Goal: Information Seeking & Learning: Compare options

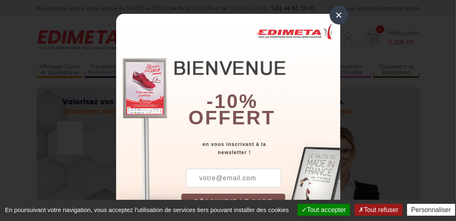
click at [334, 14] on div "×" at bounding box center [338, 15] width 19 height 19
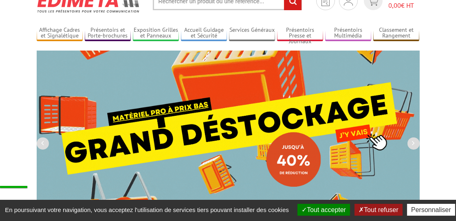
scroll to position [37, 0]
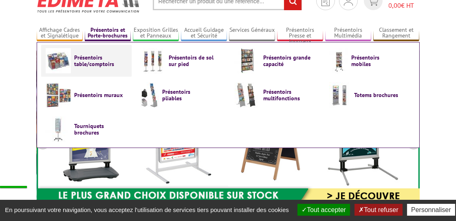
click at [98, 60] on span "Présentoirs table/comptoirs" at bounding box center [99, 60] width 49 height 13
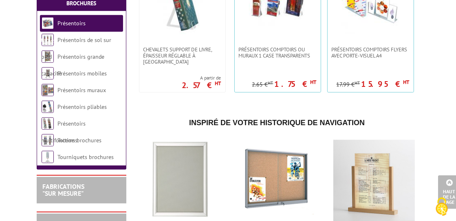
scroll to position [508, 0]
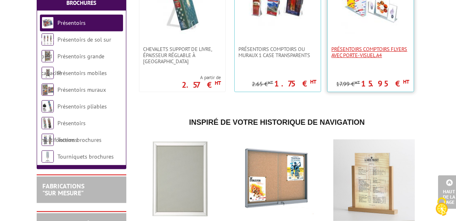
click at [369, 50] on span "Présentoirs comptoirs flyers avec Porte-Visuel A4" at bounding box center [370, 52] width 78 height 12
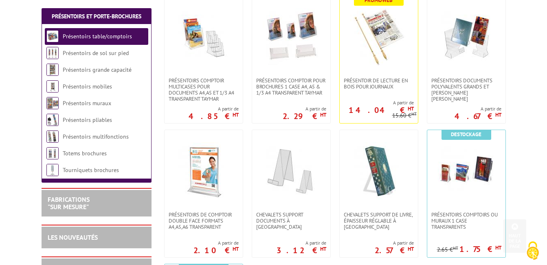
scroll to position [201, 0]
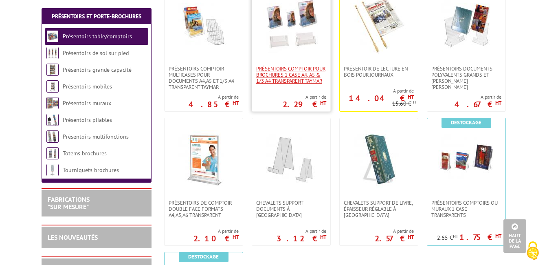
click at [289, 77] on span "PRÉSENTOIRS COMPTOIR POUR BROCHURES 1 CASE A4, A5 & 1/3 A4 TRANSPARENT taymar" at bounding box center [291, 75] width 70 height 18
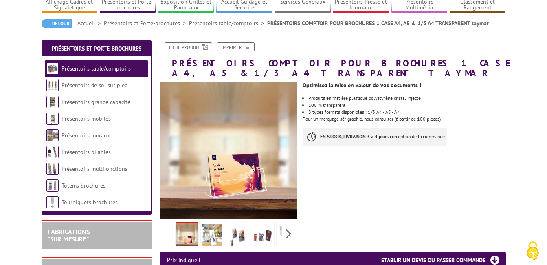
scroll to position [81, 0]
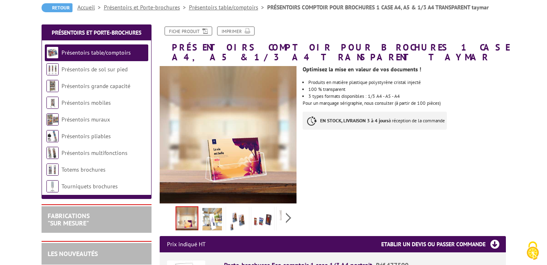
click at [208, 219] on img at bounding box center [212, 220] width 20 height 25
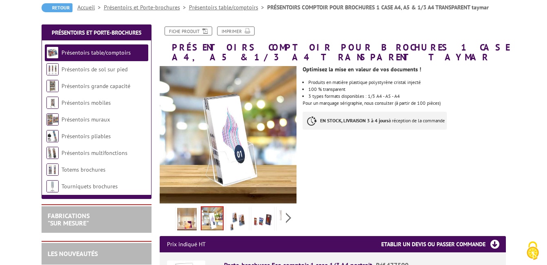
click at [237, 219] on img at bounding box center [238, 220] width 20 height 25
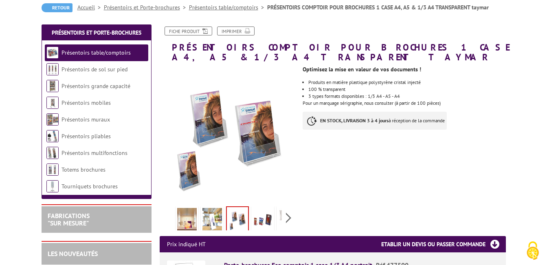
click at [260, 218] on img at bounding box center [263, 220] width 20 height 25
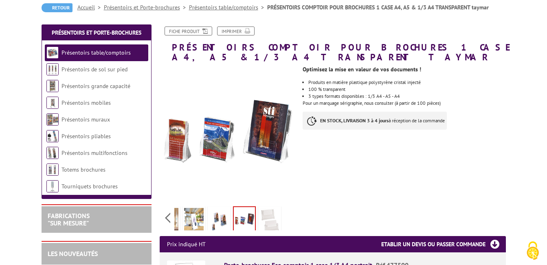
click at [288, 219] on div "Previous Next" at bounding box center [228, 217] width 137 height 29
click at [264, 220] on img at bounding box center [270, 220] width 20 height 25
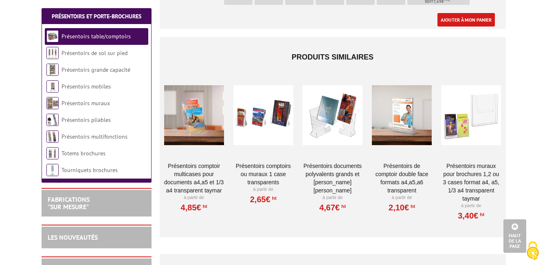
scroll to position [805, 0]
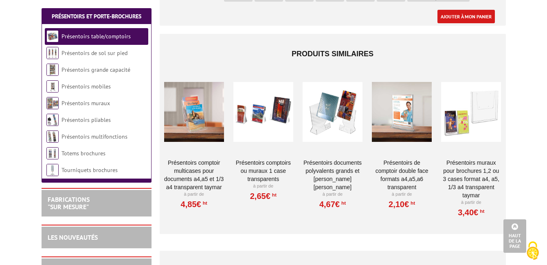
click at [399, 113] on div at bounding box center [402, 111] width 60 height 81
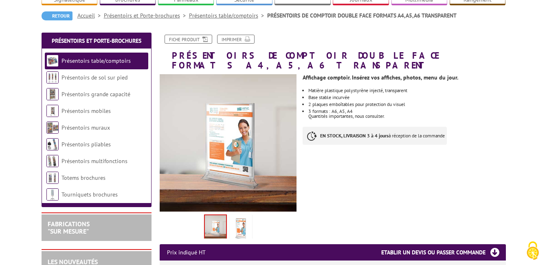
scroll to position [73, 0]
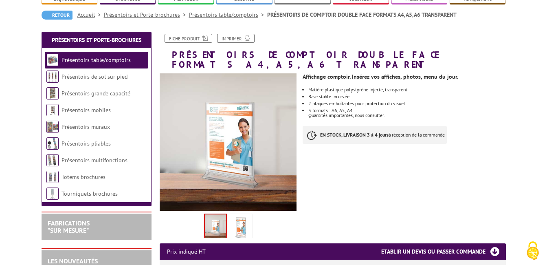
click at [245, 217] on img at bounding box center [241, 227] width 20 height 25
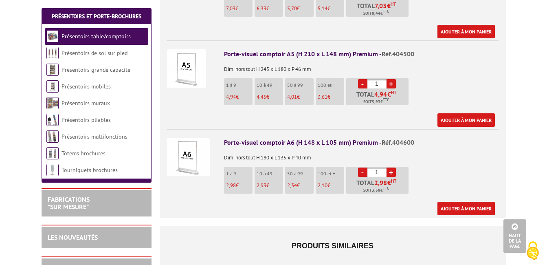
scroll to position [381, 0]
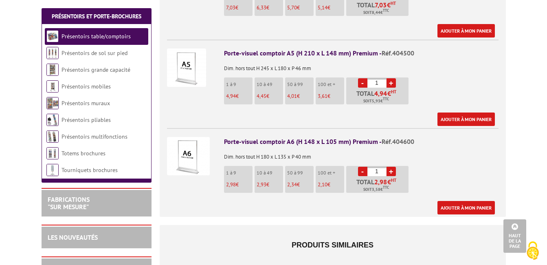
click at [319, 202] on div "Ajouter à mon panier" at bounding box center [359, 207] width 271 height 13
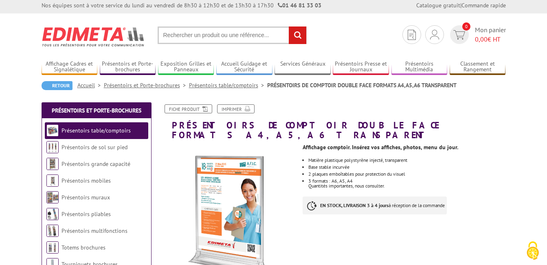
scroll to position [0, 0]
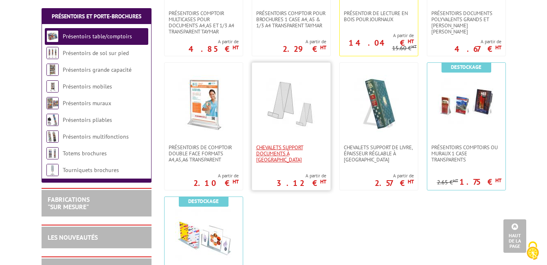
scroll to position [257, 0]
click at [292, 146] on span "CHEVALETS SUPPORT DOCUMENTS À POSER" at bounding box center [291, 153] width 70 height 18
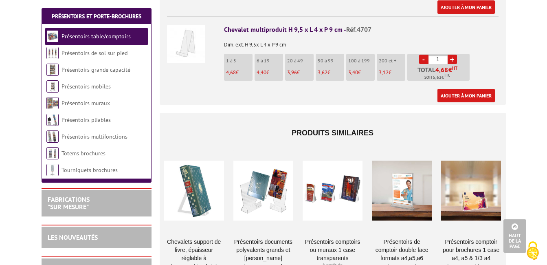
scroll to position [404, 0]
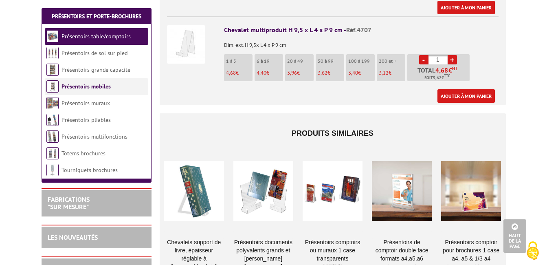
click at [111, 90] on li "Présentoirs mobiles" at bounding box center [96, 86] width 103 height 17
click at [96, 117] on link "Présentoirs pliables" at bounding box center [85, 119] width 49 height 7
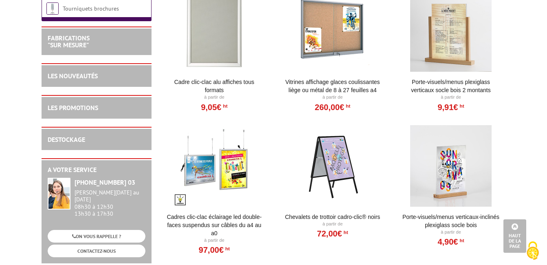
scroll to position [355, 0]
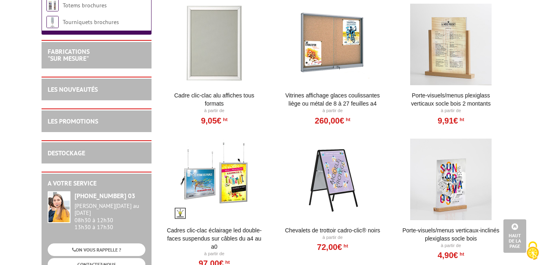
click at [447, 226] on link "Porte-Visuels/Menus verticaux-inclinés plexiglass socle bois" at bounding box center [451, 234] width 101 height 16
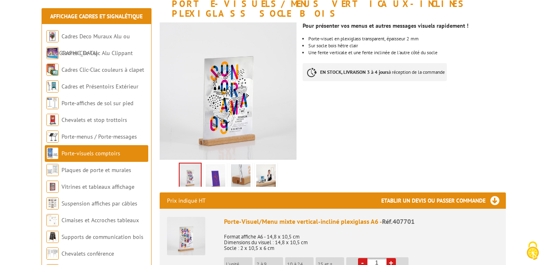
scroll to position [136, 0]
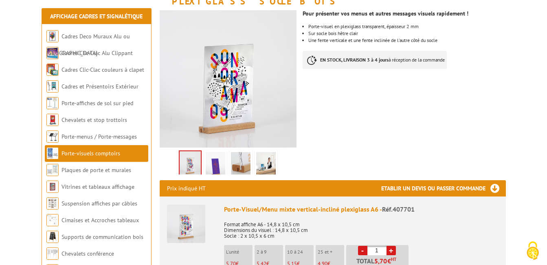
click at [212, 152] on img at bounding box center [216, 164] width 20 height 25
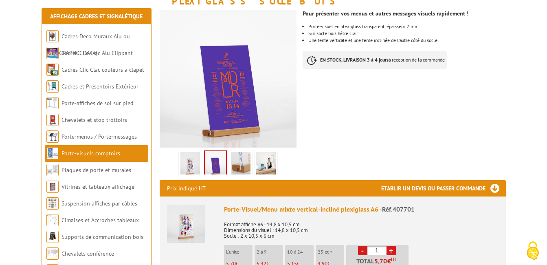
click at [238, 152] on img at bounding box center [241, 164] width 20 height 25
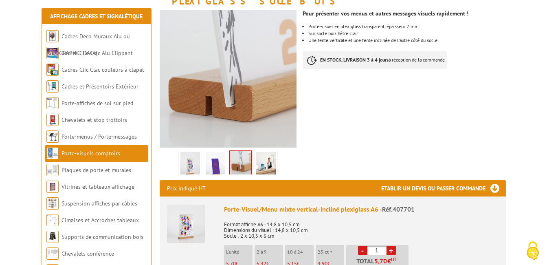
click at [265, 154] on img at bounding box center [266, 164] width 20 height 25
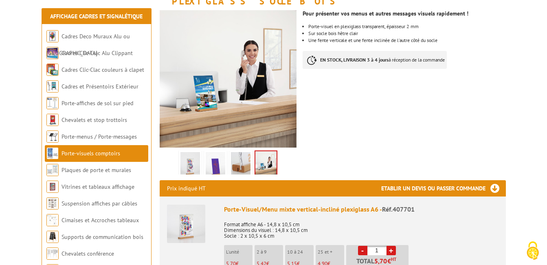
click at [236, 155] on img at bounding box center [241, 164] width 20 height 25
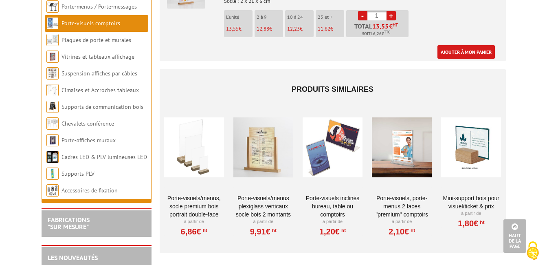
scroll to position [671, 0]
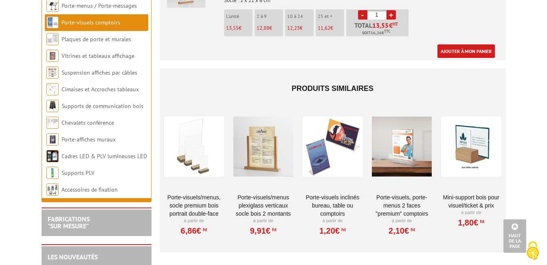
click at [321, 145] on div at bounding box center [333, 145] width 60 height 81
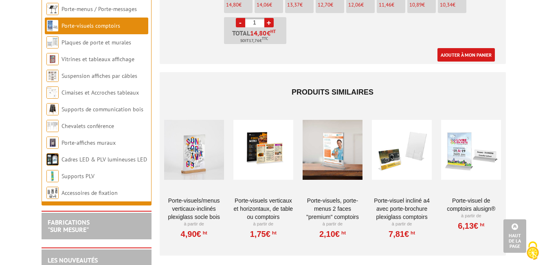
scroll to position [1304, 0]
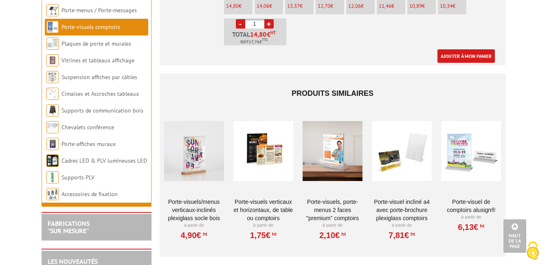
click at [465, 147] on div at bounding box center [471, 150] width 60 height 81
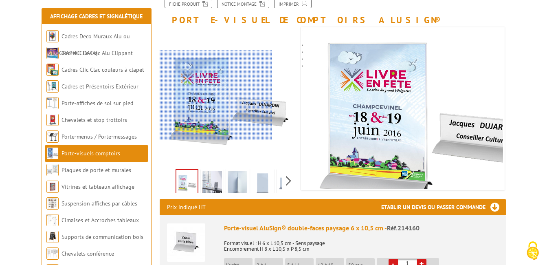
scroll to position [113, 0]
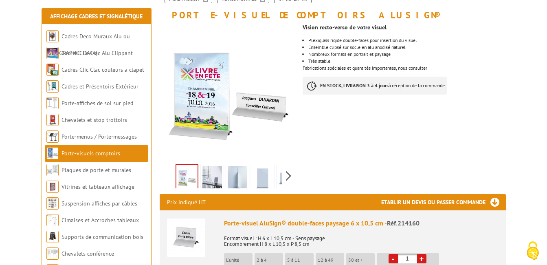
click at [211, 179] on img at bounding box center [212, 178] width 20 height 25
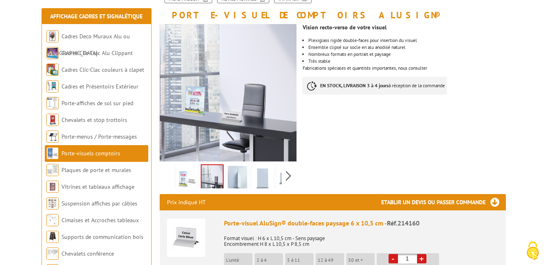
click at [235, 178] on img at bounding box center [238, 178] width 20 height 25
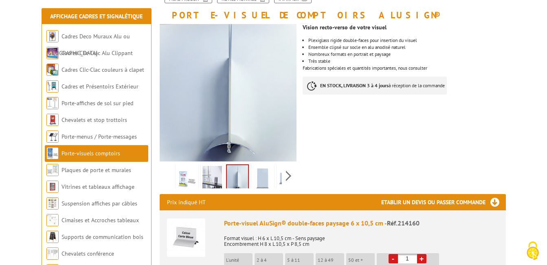
click at [267, 177] on img at bounding box center [263, 178] width 20 height 25
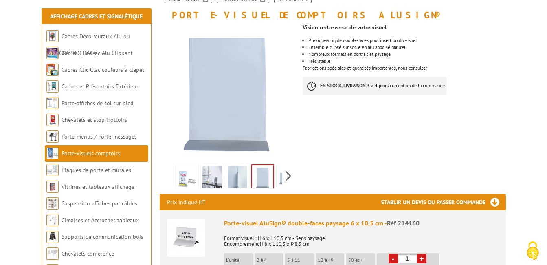
click at [278, 176] on img at bounding box center [288, 178] width 20 height 25
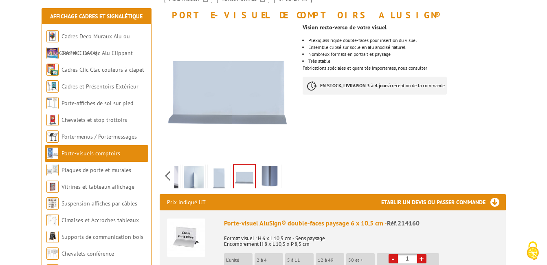
click at [277, 176] on img at bounding box center [270, 178] width 20 height 25
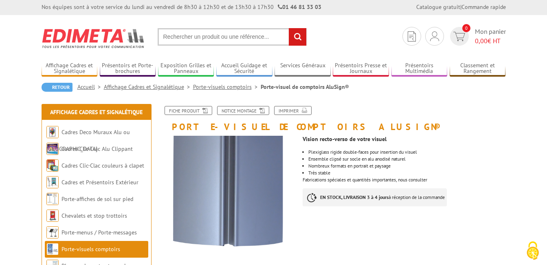
scroll to position [0, 0]
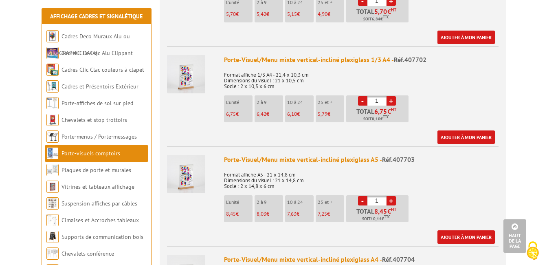
scroll to position [387, 0]
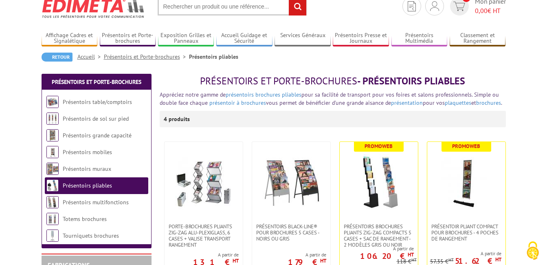
scroll to position [27, 0]
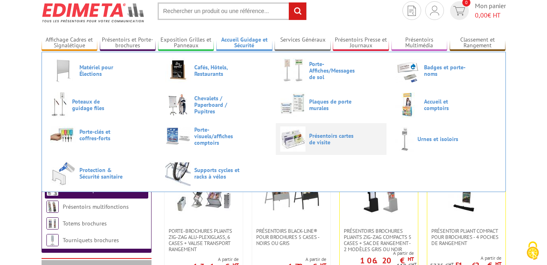
click at [323, 139] on span "Présentoirs cartes de visite" at bounding box center [333, 138] width 49 height 13
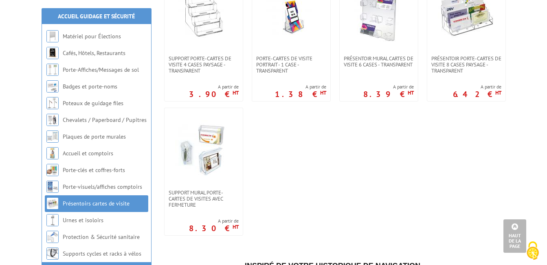
scroll to position [333, 0]
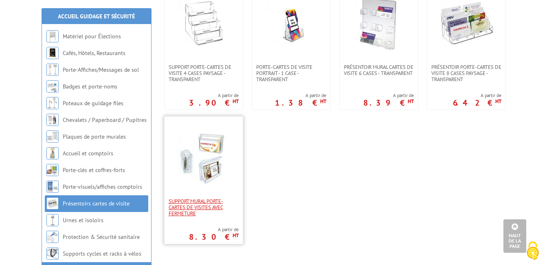
click at [205, 203] on span "Support mural Porte-cartes de visites avec fermeture" at bounding box center [204, 207] width 70 height 18
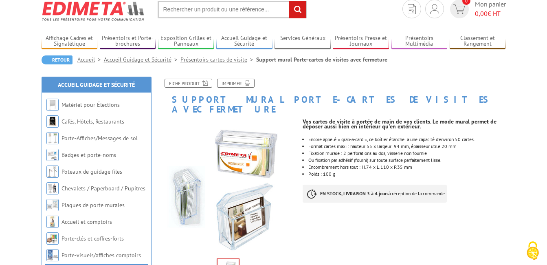
scroll to position [70, 0]
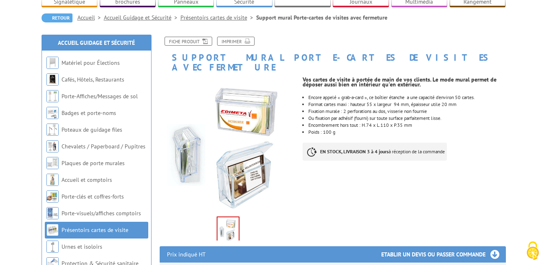
click at [113, 231] on link "Présentoirs cartes de visite" at bounding box center [94, 229] width 67 height 7
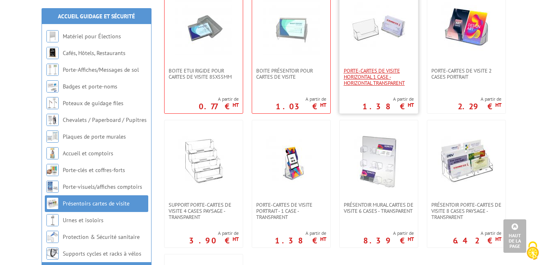
scroll to position [195, 0]
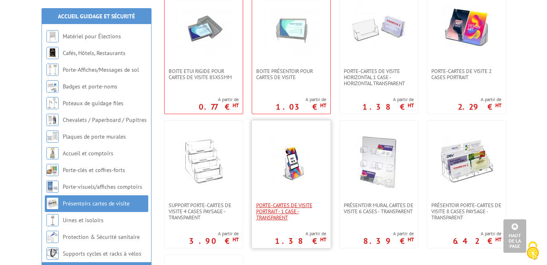
click at [279, 213] on span "Porte-cartes de visite portrait - 1 case - transparent" at bounding box center [291, 211] width 70 height 18
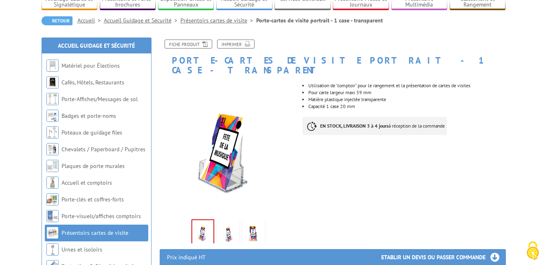
scroll to position [68, 0]
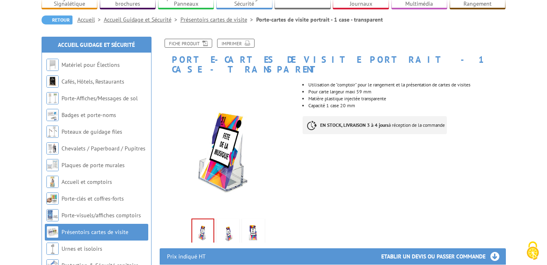
click at [225, 220] on img at bounding box center [228, 232] width 20 height 25
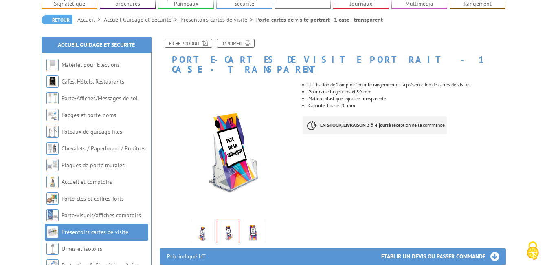
click at [252, 222] on img at bounding box center [253, 232] width 20 height 25
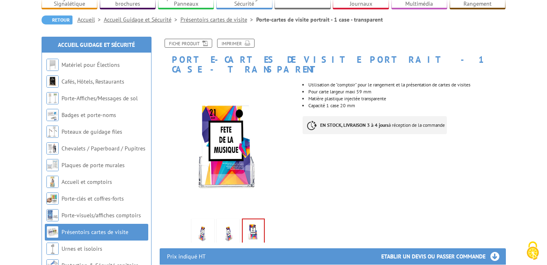
click at [252, 219] on img at bounding box center [253, 231] width 21 height 25
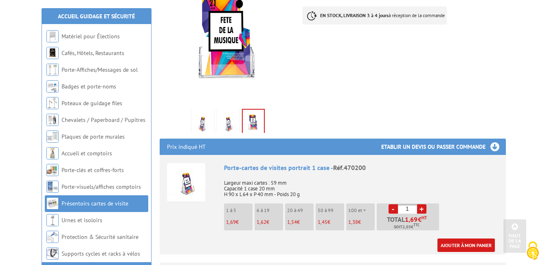
scroll to position [184, 0]
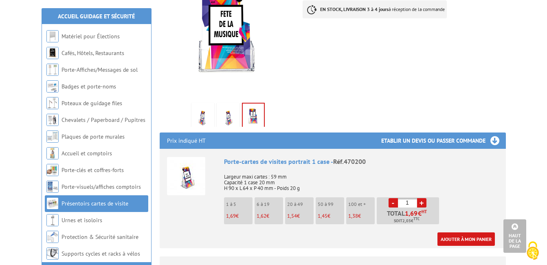
click at [320, 173] on p "Largeur maxi cartes : 59 mm Capacité 1 case 20 mm H 90 x L 64 x P 40 mm - Poids…" at bounding box center [361, 179] width 274 height 23
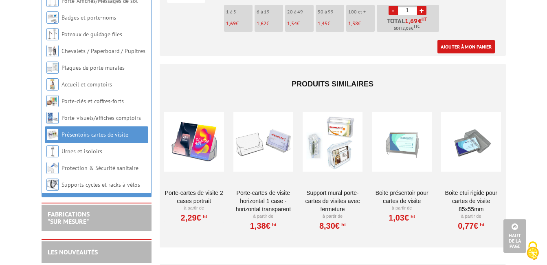
scroll to position [376, 0]
click at [395, 146] on div at bounding box center [402, 141] width 60 height 81
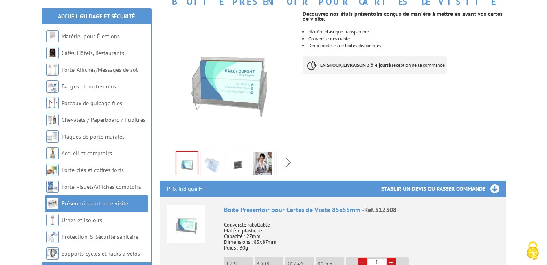
scroll to position [142, 0]
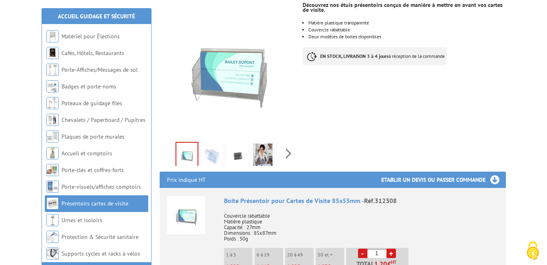
click at [204, 159] on img at bounding box center [212, 155] width 20 height 25
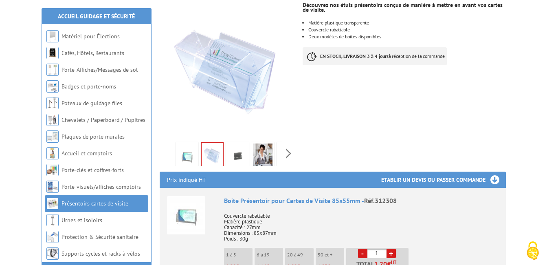
click at [240, 153] on img at bounding box center [238, 155] width 20 height 25
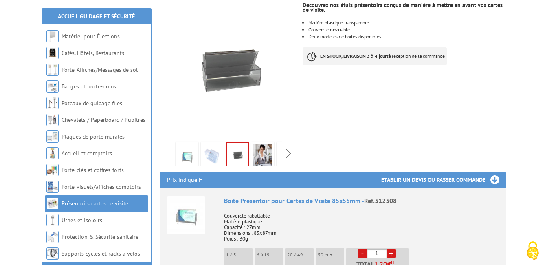
click at [265, 151] on img at bounding box center [263, 155] width 20 height 25
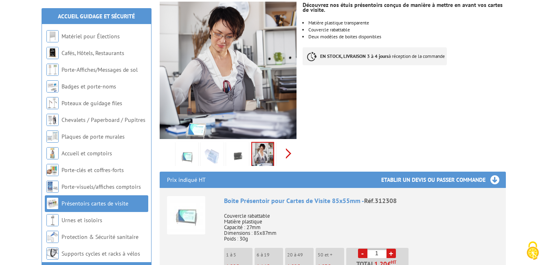
click at [290, 152] on div "Previous Next" at bounding box center [228, 153] width 137 height 29
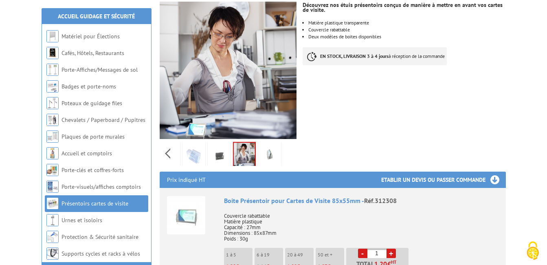
click at [266, 154] on img at bounding box center [270, 155] width 20 height 25
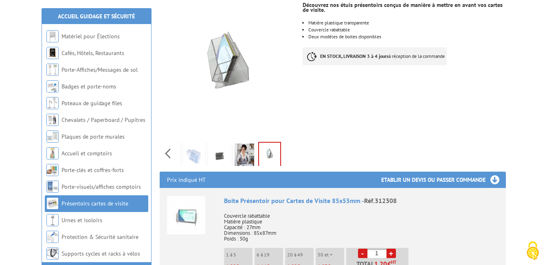
click at [192, 155] on img at bounding box center [194, 155] width 20 height 25
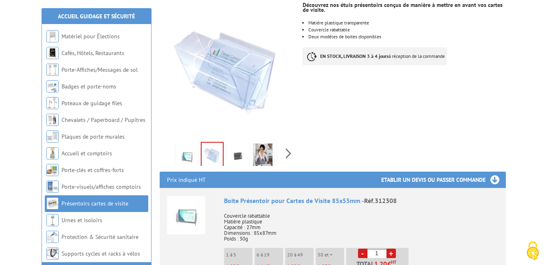
click at [167, 154] on div "Previous Next" at bounding box center [228, 153] width 137 height 29
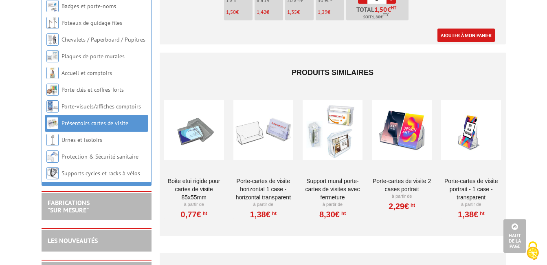
scroll to position [508, 0]
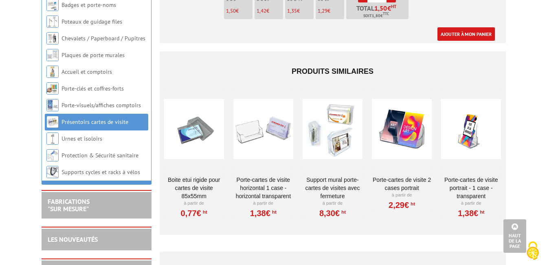
click at [261, 184] on link "Porte-cartes de visite horizontal 1 case - horizontal Transparent" at bounding box center [263, 187] width 60 height 24
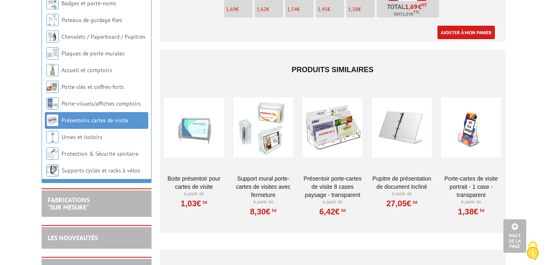
scroll to position [379, 0]
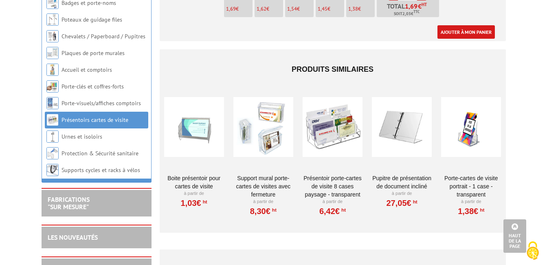
click at [407, 123] on div at bounding box center [402, 126] width 60 height 81
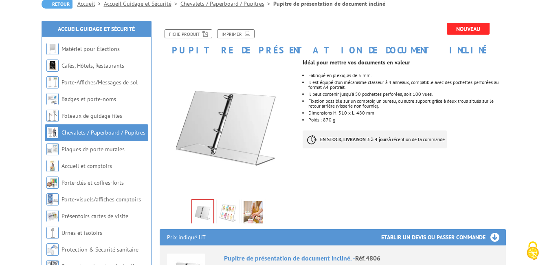
scroll to position [88, 0]
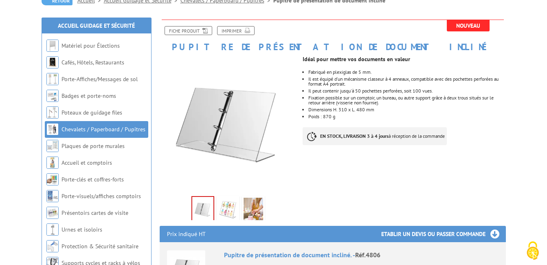
click at [229, 210] on img at bounding box center [228, 209] width 20 height 25
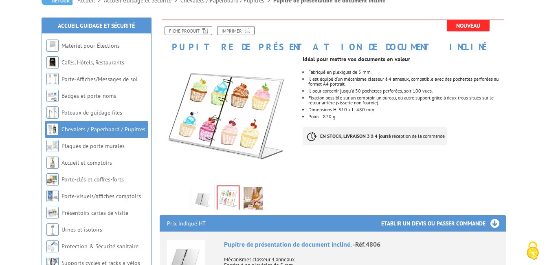
click at [256, 197] on img at bounding box center [253, 199] width 20 height 25
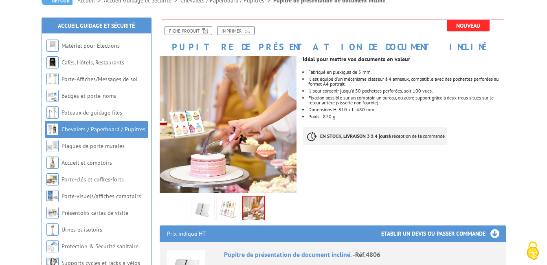
click at [204, 208] on img at bounding box center [203, 209] width 20 height 25
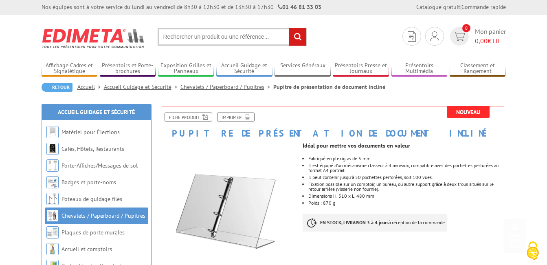
scroll to position [0, 0]
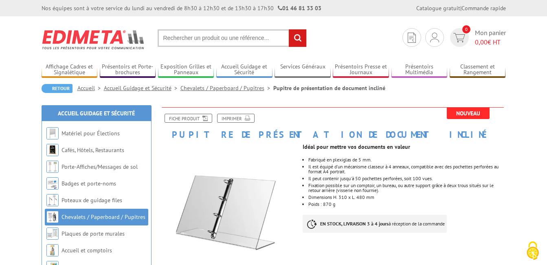
click at [108, 217] on link "Chevalets / Paperboard / Pupitres" at bounding box center [103, 216] width 84 height 7
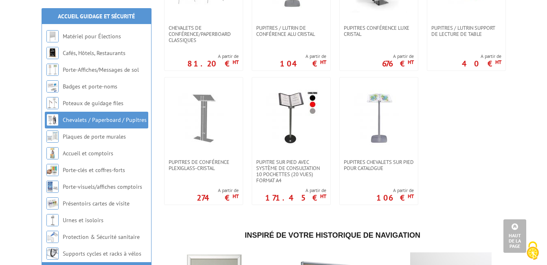
scroll to position [791, 0]
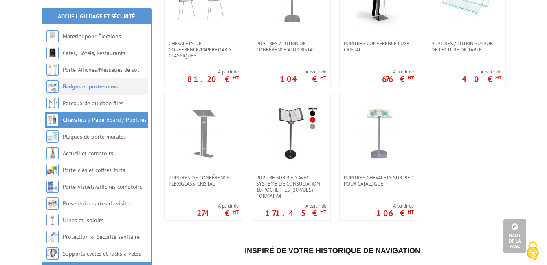
click at [101, 86] on link "Badges et porte-noms" at bounding box center [90, 86] width 55 height 7
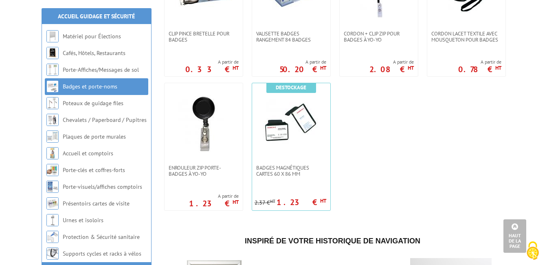
scroll to position [493, 0]
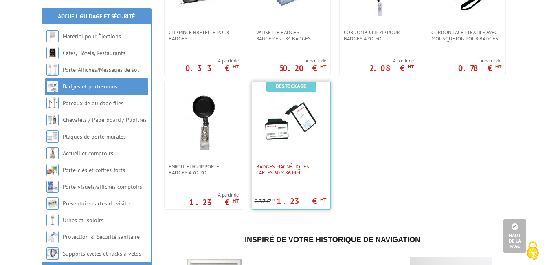
click at [288, 168] on span "Badges magnétiques cartes 60 x 86 mm" at bounding box center [291, 169] width 70 height 12
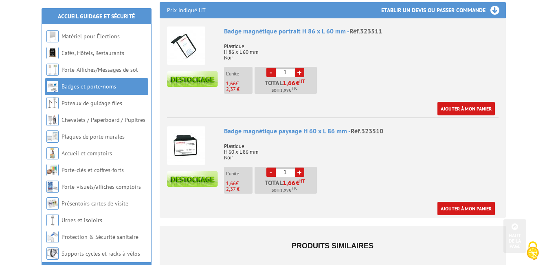
scroll to position [326, 0]
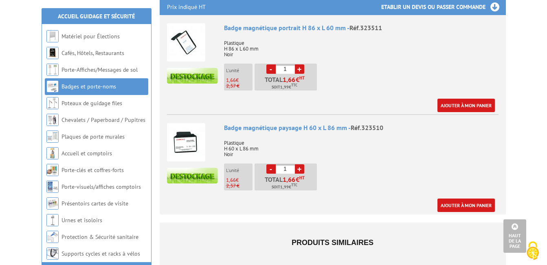
click at [187, 44] on img at bounding box center [186, 42] width 38 height 38
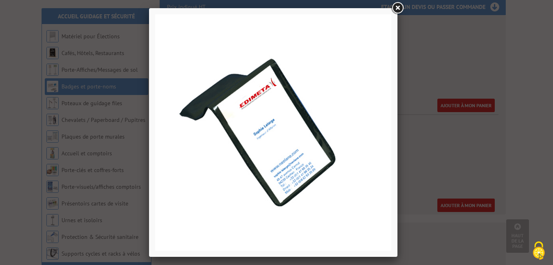
click at [397, 7] on link at bounding box center [397, 8] width 15 height 15
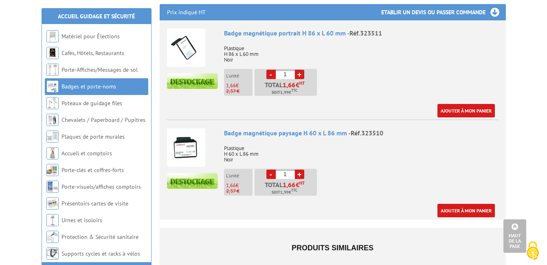
scroll to position [317, 0]
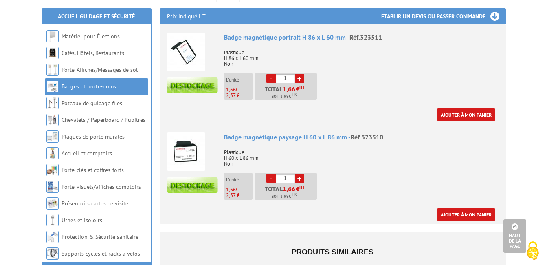
click at [195, 154] on img at bounding box center [186, 151] width 38 height 38
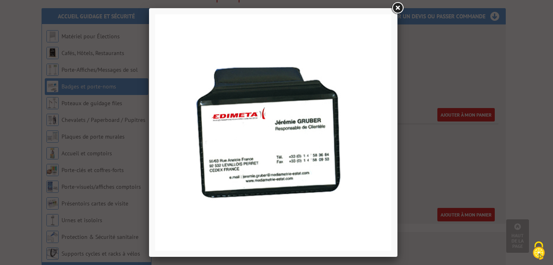
click at [398, 9] on link at bounding box center [397, 8] width 15 height 15
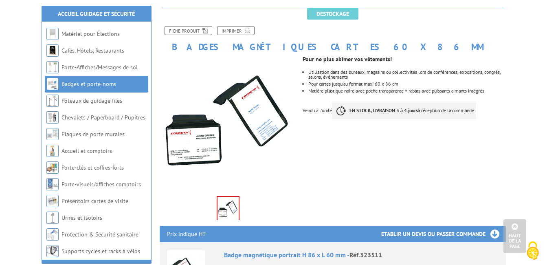
scroll to position [88, 0]
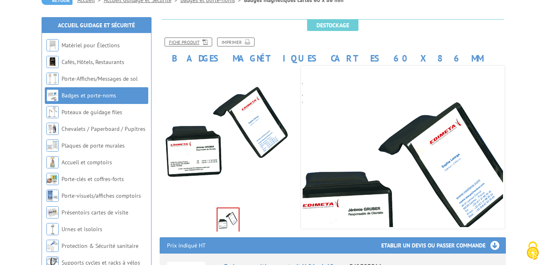
click at [192, 41] on link "Fiche produit" at bounding box center [188, 41] width 48 height 9
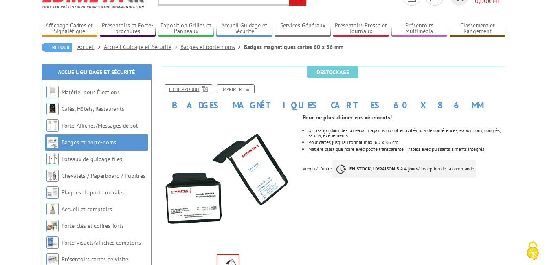
scroll to position [0, 0]
